Goal: Check status: Check status

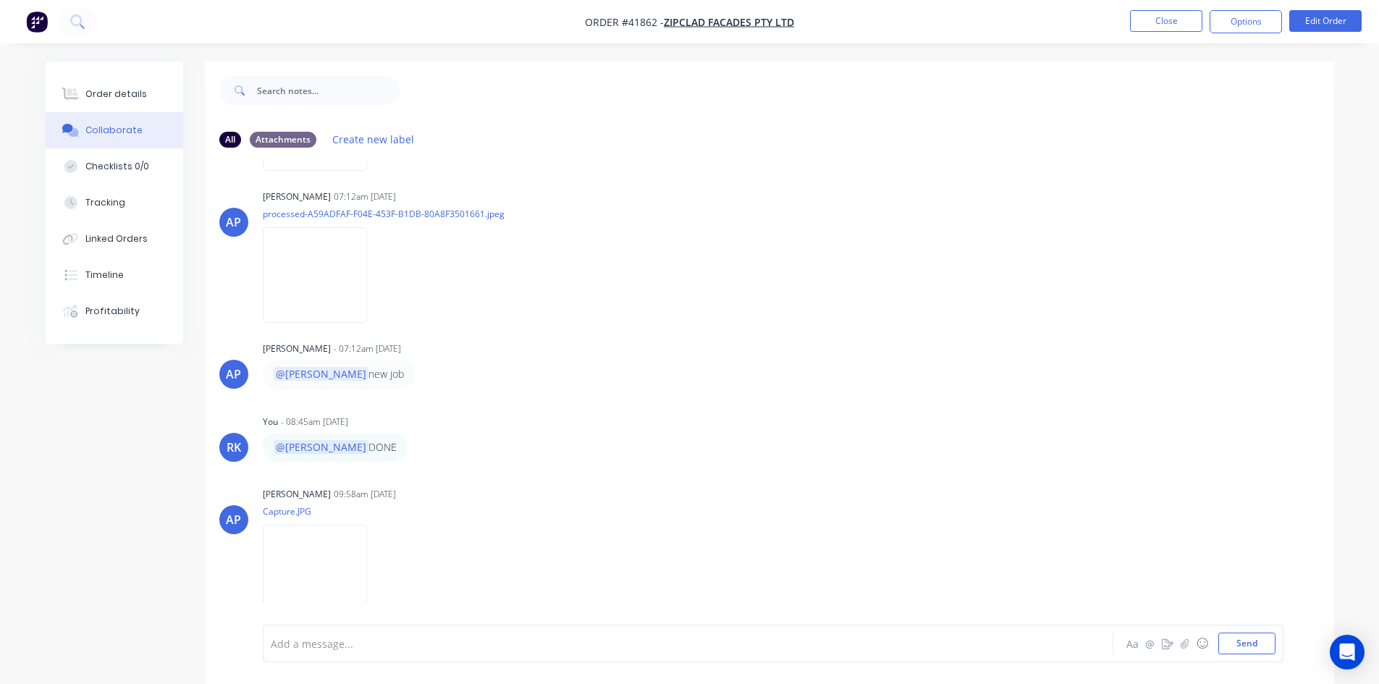
scroll to position [301, 0]
click at [358, 573] on img at bounding box center [315, 570] width 104 height 95
click at [697, 288] on div "[PERSON_NAME] 07:12am [DATE] processed-A59ADFAF-F04E-453F-B1DB-80A8F3501661.jpe…" at bounding box center [489, 249] width 453 height 130
click at [1179, 18] on button "Close" at bounding box center [1166, 21] width 72 height 22
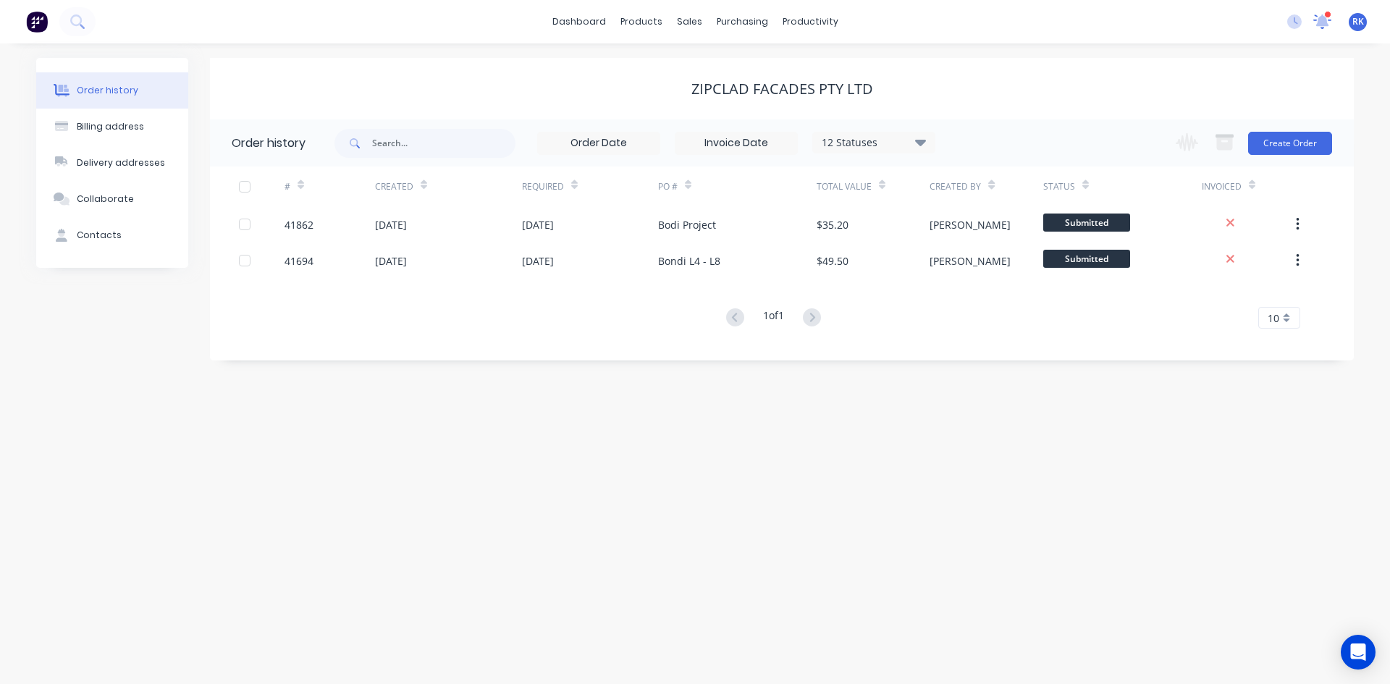
click at [1324, 22] on icon at bounding box center [1322, 20] width 13 height 12
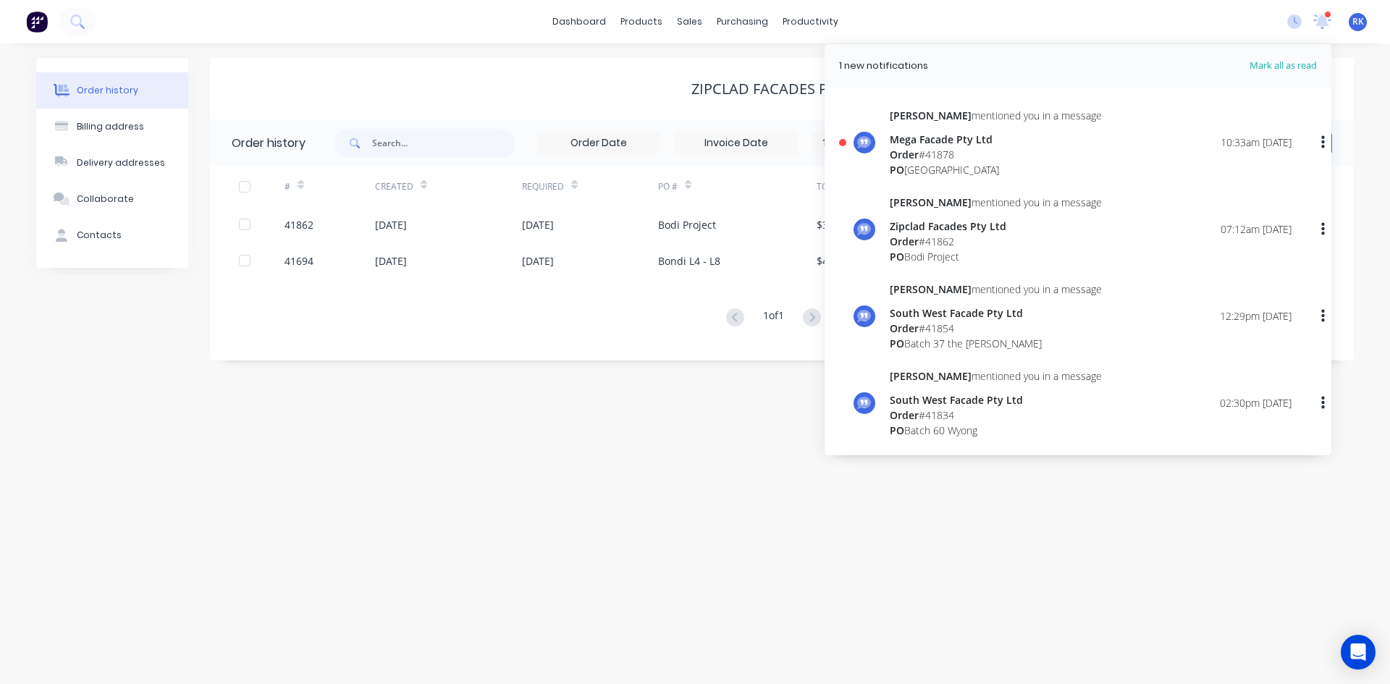
click at [925, 150] on div "Order # 41878" at bounding box center [996, 154] width 212 height 15
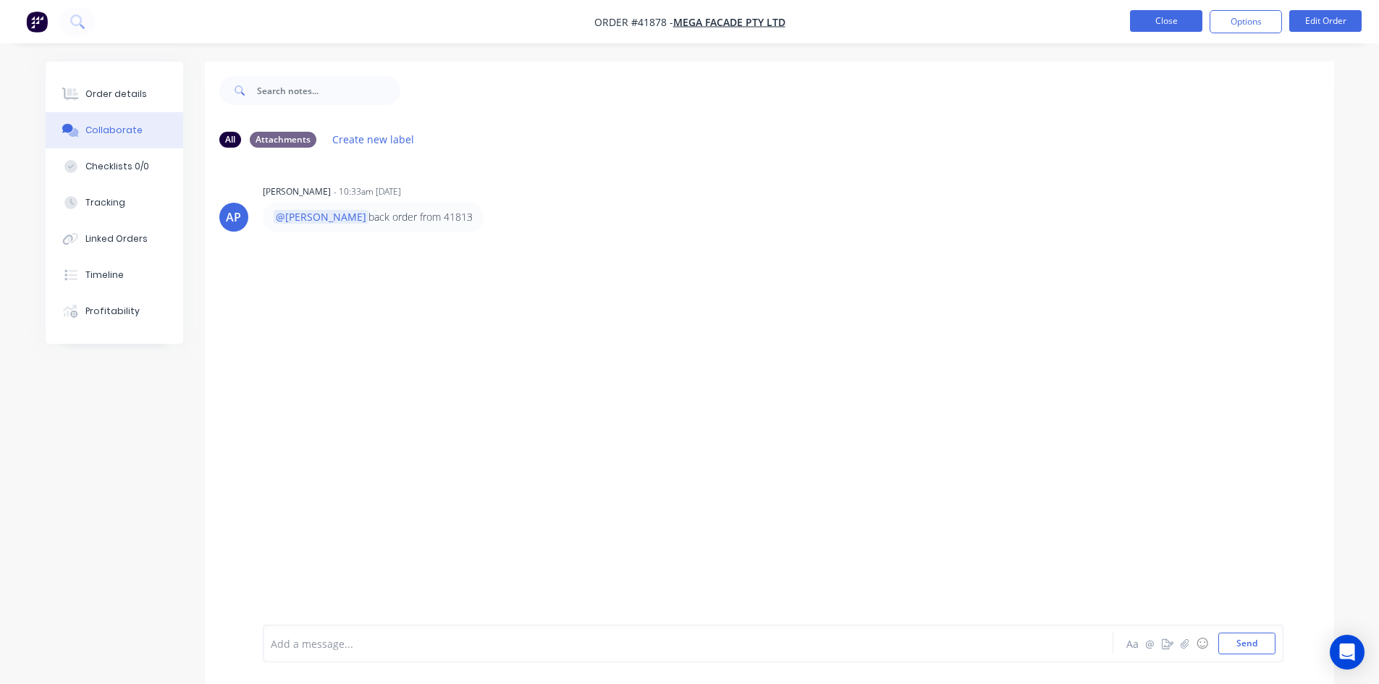
click at [1158, 20] on button "Close" at bounding box center [1166, 21] width 72 height 22
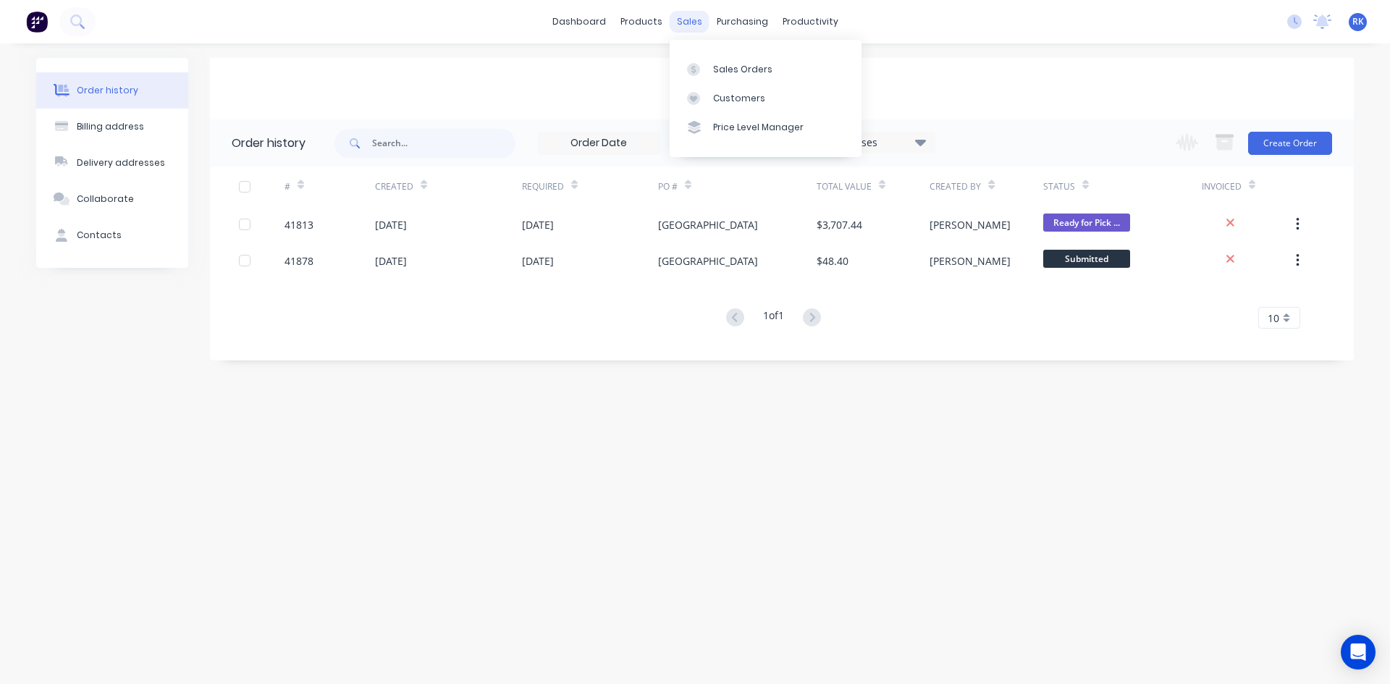
click at [684, 24] on div "sales" at bounding box center [690, 22] width 40 height 22
